Goal: Check status: Check status

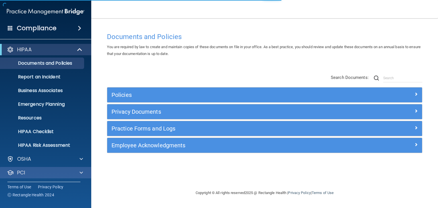
scroll to position [29, 0]
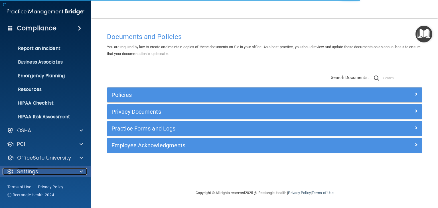
click at [74, 171] on div at bounding box center [80, 171] width 14 height 7
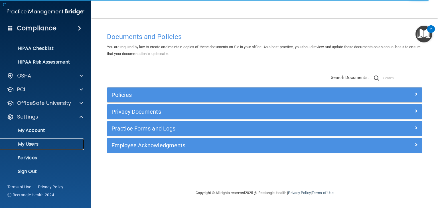
click at [36, 144] on p "My Users" at bounding box center [43, 144] width 78 height 6
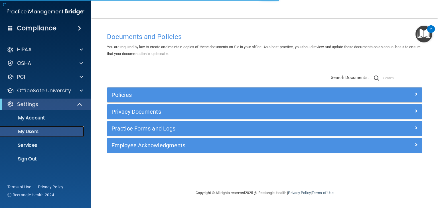
select select "20"
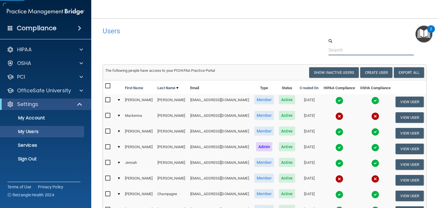
click at [348, 47] on input "text" at bounding box center [371, 50] width 85 height 11
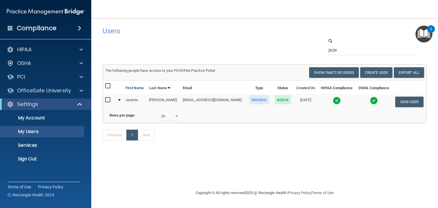
click at [334, 99] on img at bounding box center [337, 101] width 8 height 8
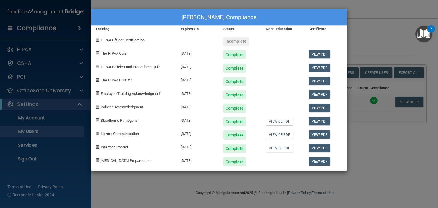
click at [390, 19] on div "[PERSON_NAME] Compliance Training Expires On Status Cont. Education Certificate…" at bounding box center [219, 104] width 438 height 208
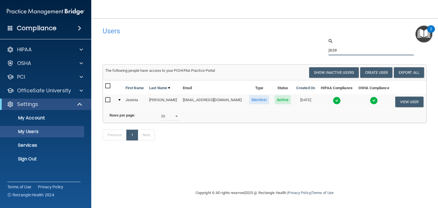
drag, startPoint x: 355, startPoint y: 48, endPoint x: 310, endPoint y: 48, distance: 44.8
click at [315, 48] on div "jeze" at bounding box center [264, 46] width 333 height 17
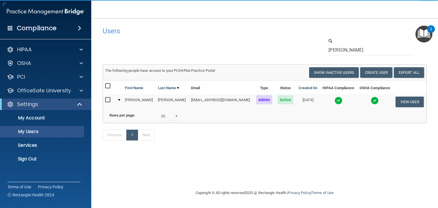
click at [335, 102] on img at bounding box center [339, 101] width 8 height 8
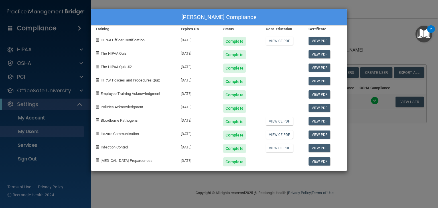
click at [370, 26] on div "[PERSON_NAME] Compliance Training Expires On Status Cont. Education Certificate…" at bounding box center [219, 104] width 438 height 208
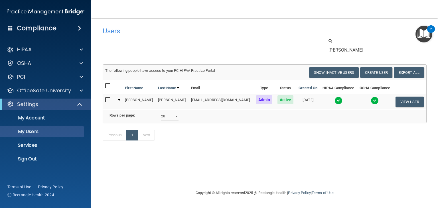
click at [348, 52] on input "[PERSON_NAME]" at bounding box center [371, 50] width 85 height 11
drag, startPoint x: 347, startPoint y: 51, endPoint x: 292, endPoint y: 48, distance: 55.1
click at [292, 48] on div "[PERSON_NAME]" at bounding box center [264, 46] width 333 height 17
drag, startPoint x: 348, startPoint y: 50, endPoint x: 293, endPoint y: 44, distance: 55.4
click at [296, 45] on div "[PERSON_NAME]" at bounding box center [264, 46] width 333 height 17
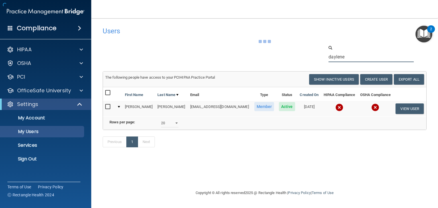
type input "daylene"
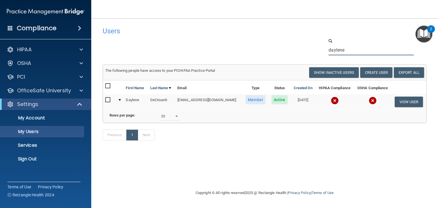
click at [353, 50] on input "daylene" at bounding box center [371, 50] width 85 height 11
click at [343, 99] on td at bounding box center [334, 101] width 39 height 15
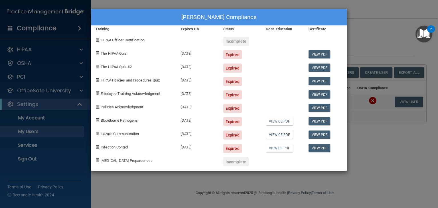
click at [367, 145] on div "[PERSON_NAME] Compliance Training Expires On Status Cont. Education Certificate…" at bounding box center [219, 104] width 438 height 208
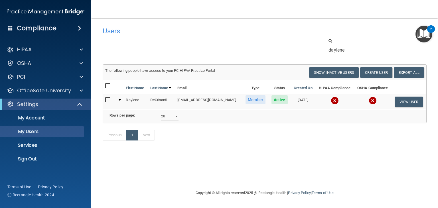
drag, startPoint x: 354, startPoint y: 49, endPoint x: 290, endPoint y: 50, distance: 64.8
click at [298, 50] on div "daylene" at bounding box center [264, 46] width 333 height 17
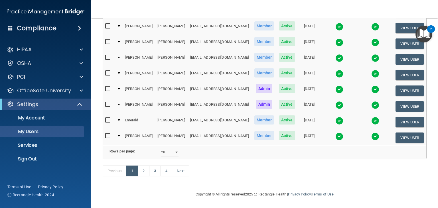
scroll to position [273, 0]
drag, startPoint x: 137, startPoint y: 172, endPoint x: 140, endPoint y: 171, distance: 3.1
click at [138, 172] on link "1" at bounding box center [132, 171] width 12 height 11
click at [142, 171] on link "2" at bounding box center [144, 171] width 12 height 11
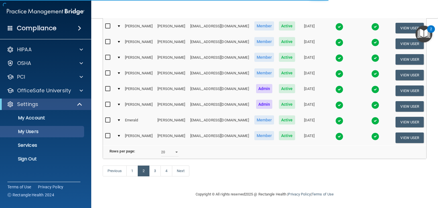
select select "20"
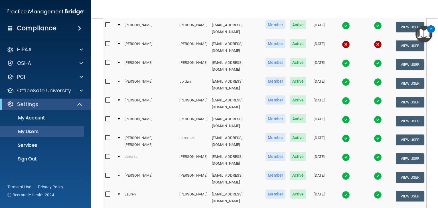
scroll to position [267, 0]
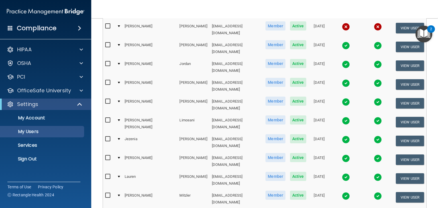
select select "20"
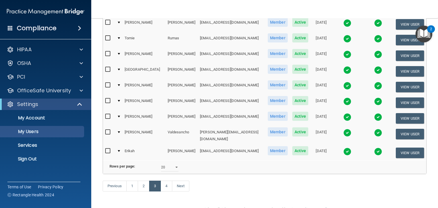
scroll to position [258, 0]
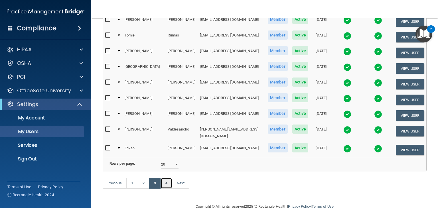
click at [166, 178] on link "4" at bounding box center [167, 183] width 12 height 11
select select "20"
